Goal: Task Accomplishment & Management: Complete application form

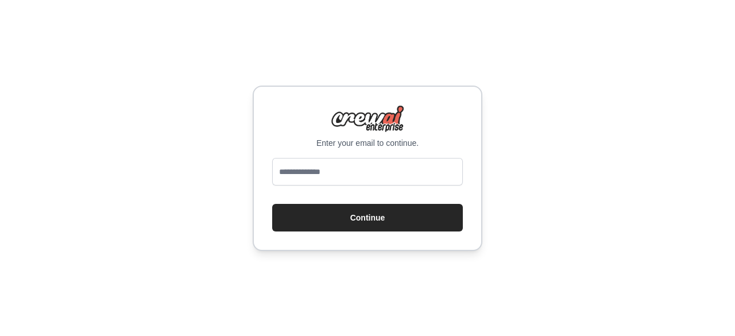
click at [293, 171] on input "email" at bounding box center [367, 172] width 191 height 28
type input "**********"
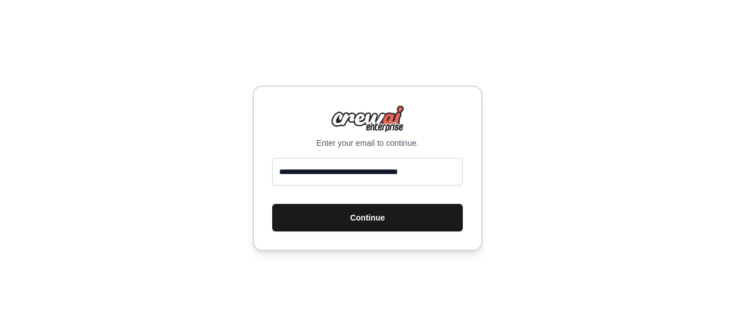
click at [333, 225] on button "Continue" at bounding box center [367, 218] width 191 height 28
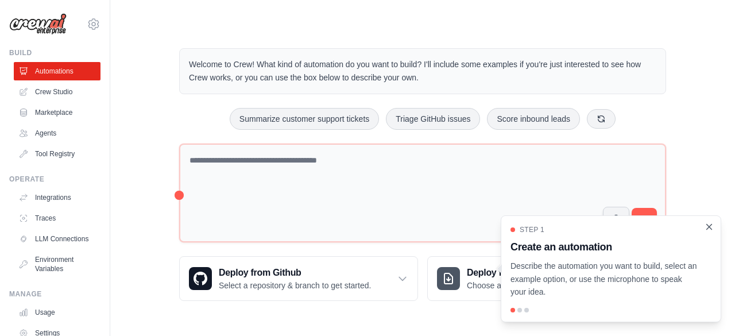
click at [712, 225] on icon "Close walkthrough" at bounding box center [709, 226] width 5 height 5
